Goal: Information Seeking & Learning: Learn about a topic

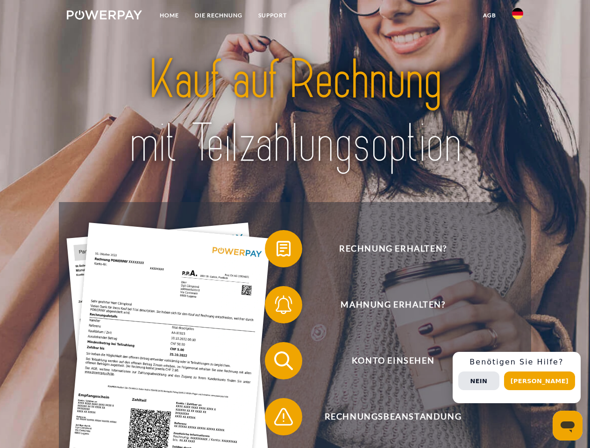
click at [104, 16] on img at bounding box center [104, 14] width 75 height 9
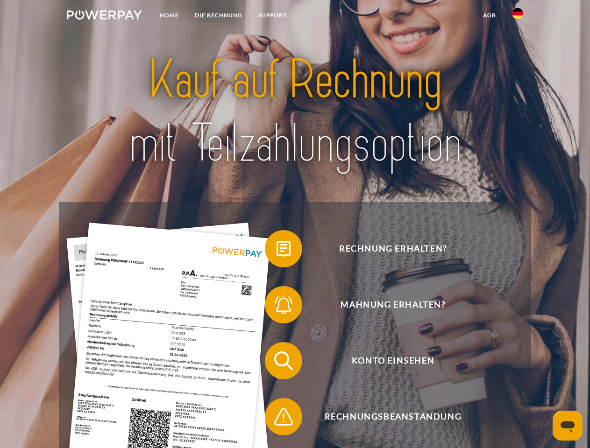
click at [517, 16] on img at bounding box center [517, 13] width 11 height 11
click at [489, 15] on link "agb" at bounding box center [489, 15] width 29 height 17
click at [276, 251] on span at bounding box center [269, 248] width 47 height 47
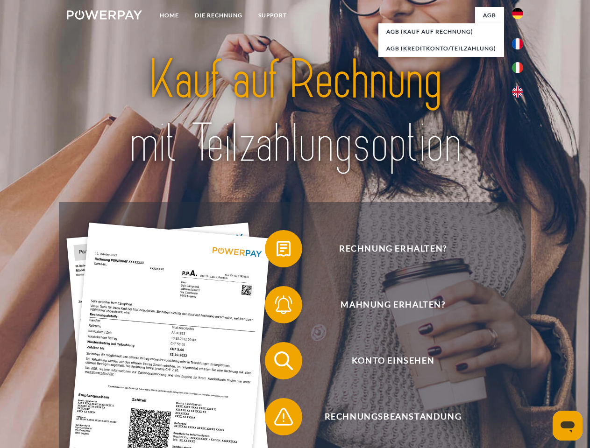
click at [276, 307] on span at bounding box center [269, 304] width 47 height 47
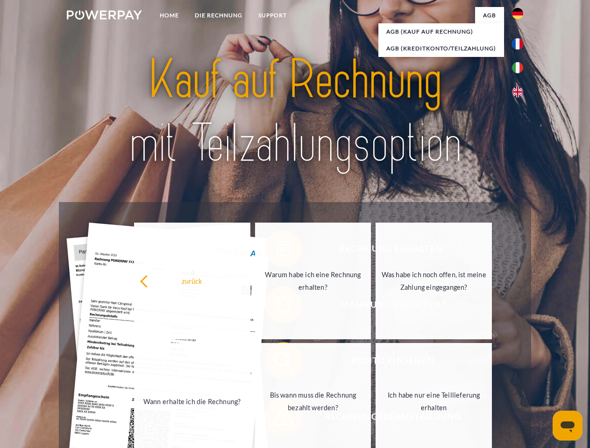
click at [276, 363] on link "Bis wann muss die Rechnung bezahlt werden?" at bounding box center [313, 401] width 116 height 117
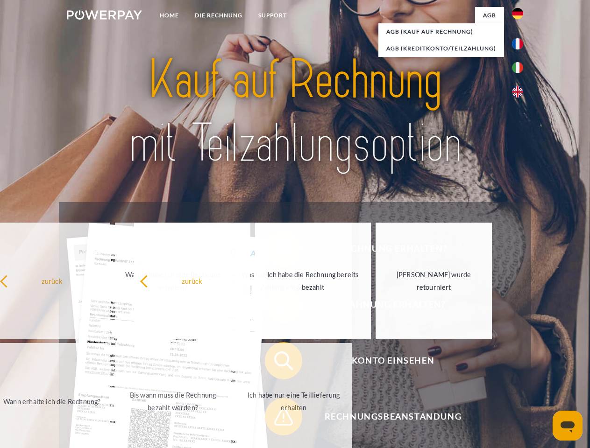
click at [276, 419] on span at bounding box center [269, 416] width 47 height 47
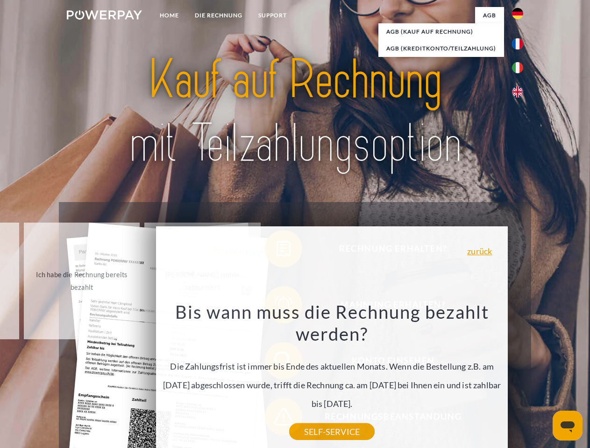
click at [520, 378] on div "Rechnung erhalten? Mahnung erhalten? Konto einsehen" at bounding box center [294, 388] width 471 height 373
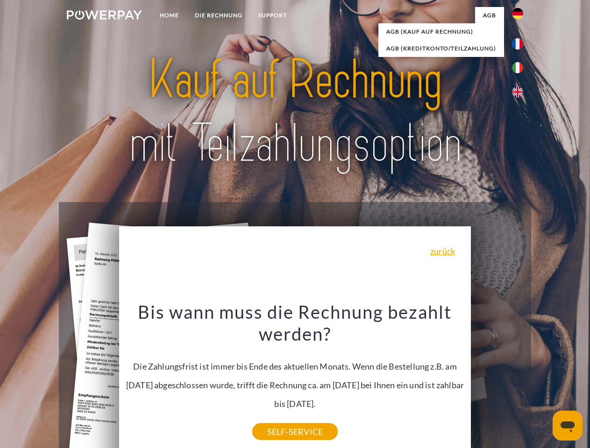
click at [497, 379] on span "Konto einsehen" at bounding box center [392, 360] width 229 height 37
click at [542, 381] on header "Home DIE RECHNUNG SUPPORT" at bounding box center [295, 322] width 590 height 645
